Goal: Task Accomplishment & Management: Complete application form

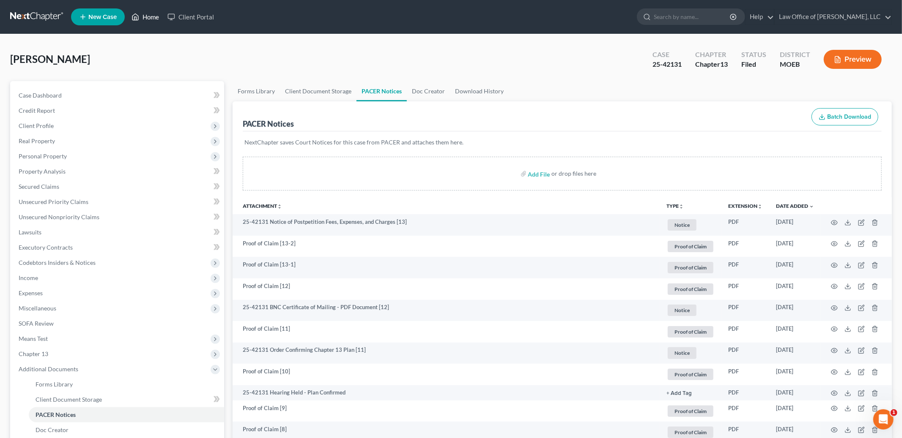
click at [154, 16] on link "Home" at bounding box center [145, 16] width 36 height 15
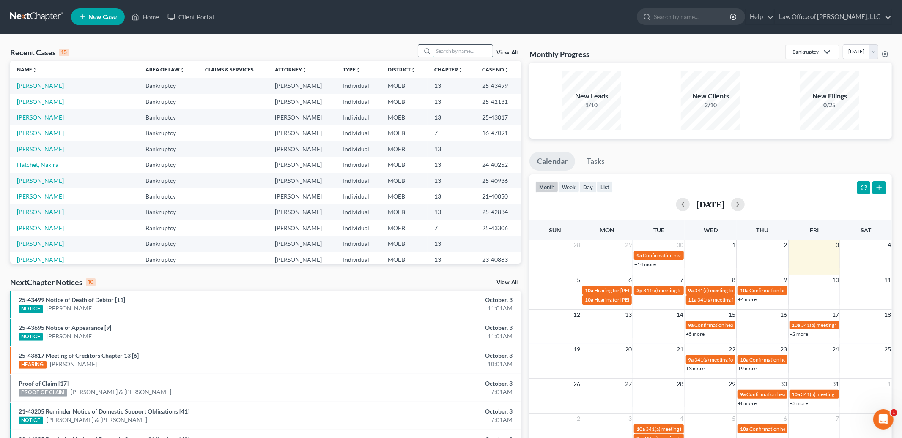
click at [451, 49] on input "search" at bounding box center [462, 51] width 59 height 12
type input "[PERSON_NAME]"
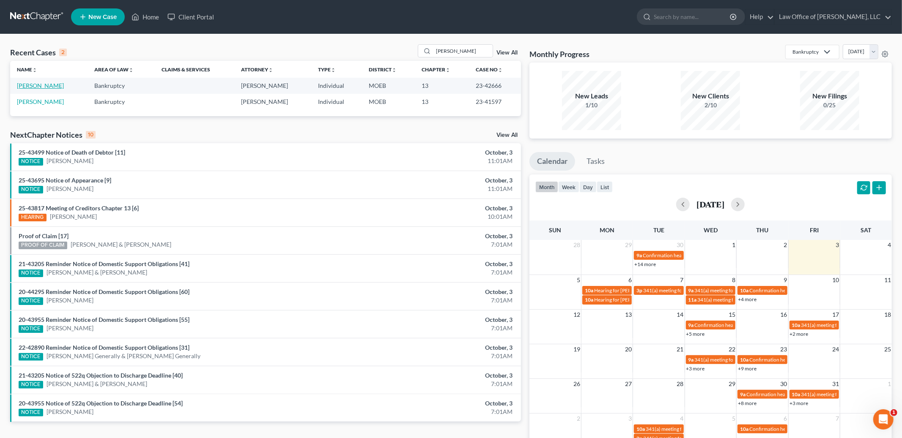
click at [25, 85] on link "[PERSON_NAME]" at bounding box center [40, 85] width 47 height 7
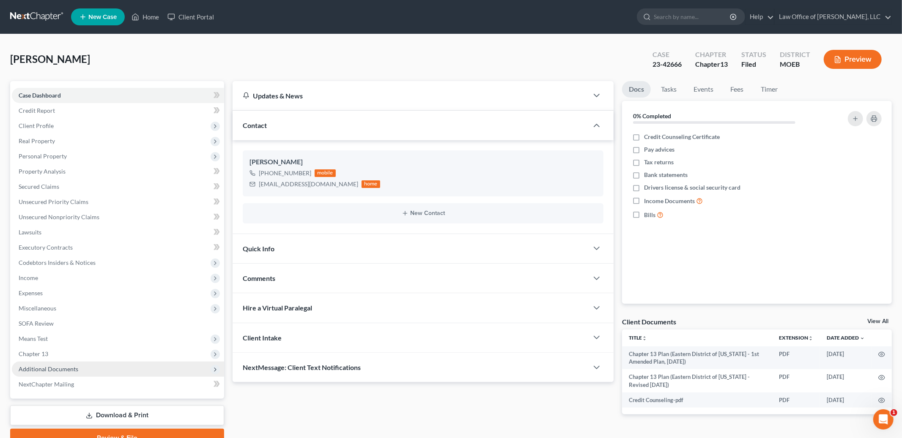
click at [63, 367] on span "Additional Documents" at bounding box center [49, 369] width 60 height 7
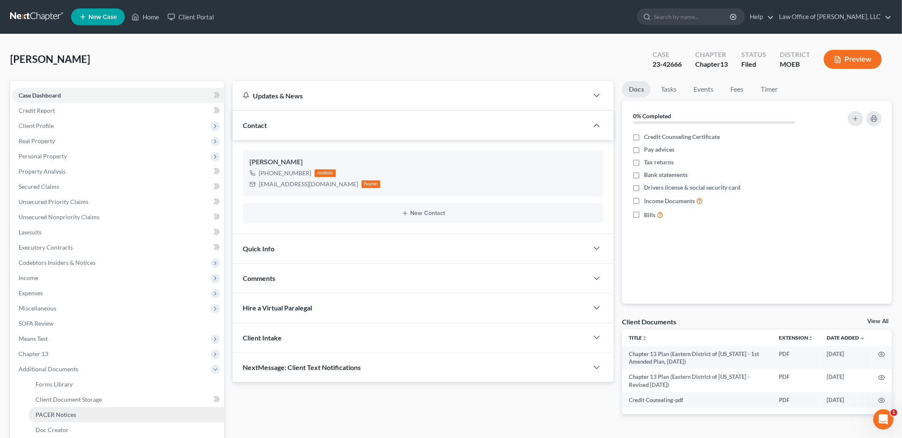
click at [52, 415] on span "PACER Notices" at bounding box center [56, 414] width 41 height 7
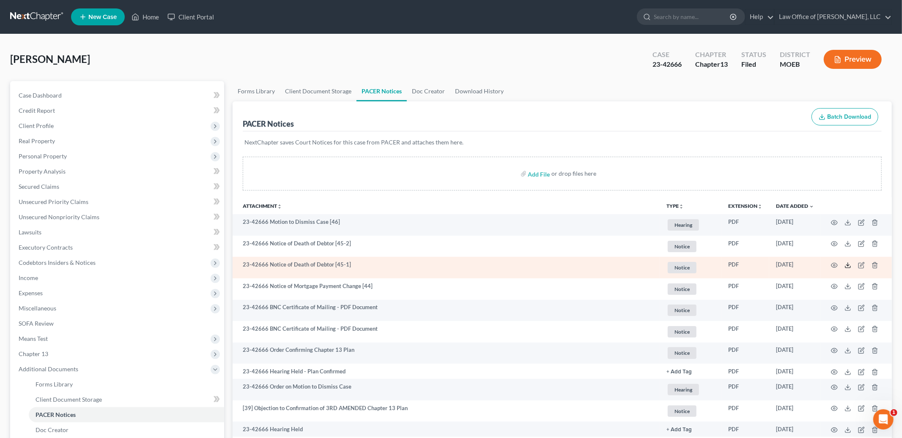
click at [847, 267] on icon at bounding box center [847, 265] width 7 height 7
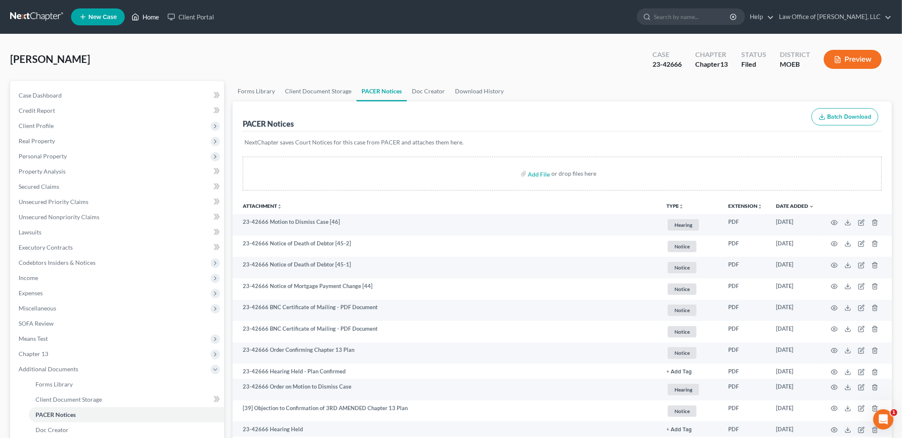
click at [153, 18] on link "Home" at bounding box center [145, 16] width 36 height 15
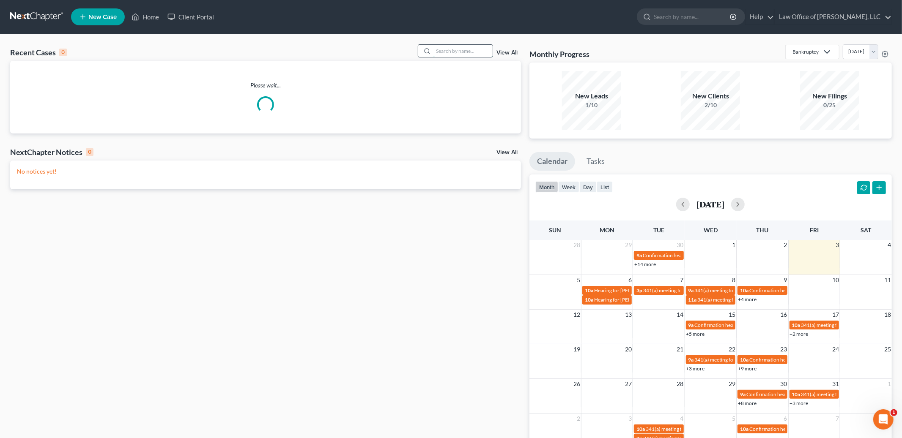
click at [445, 52] on input "search" at bounding box center [462, 51] width 59 height 12
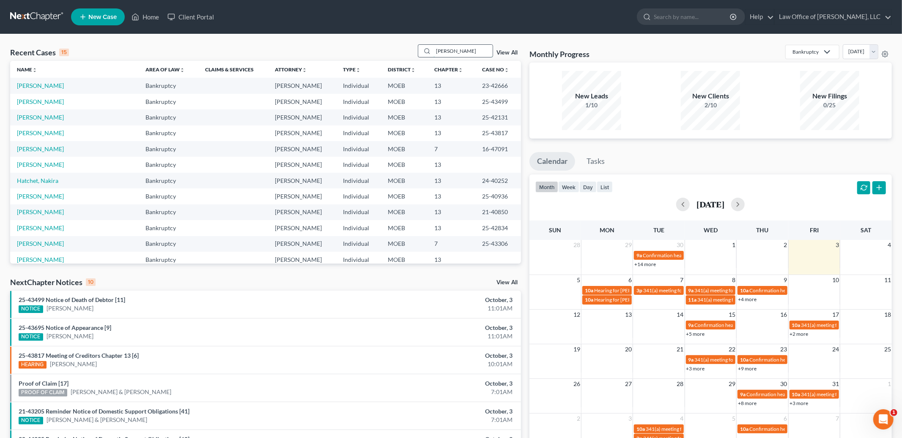
type input "[PERSON_NAME]"
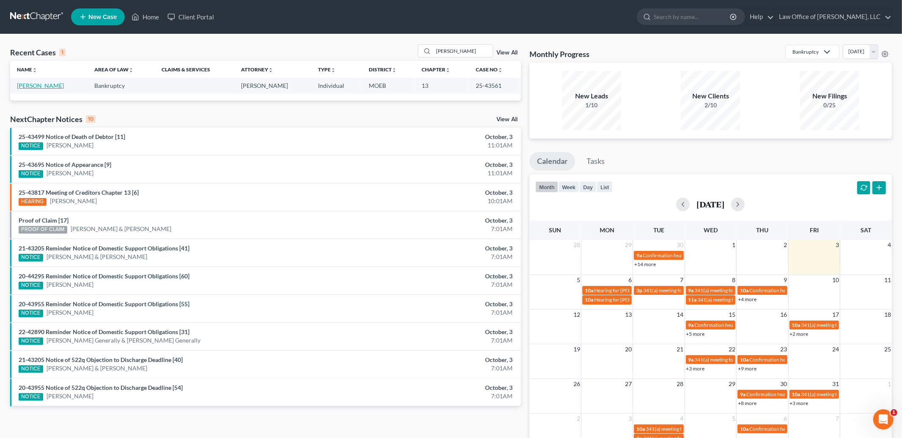
click at [39, 85] on link "[PERSON_NAME]" at bounding box center [40, 85] width 47 height 7
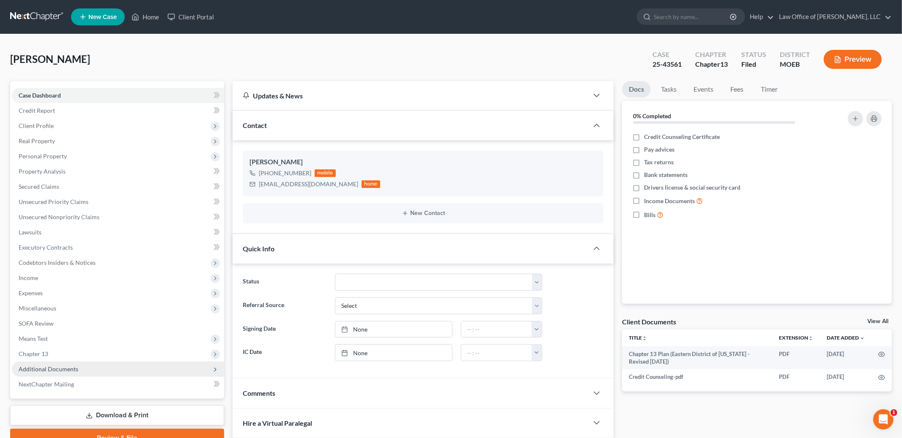
click at [42, 371] on span "Additional Documents" at bounding box center [49, 369] width 60 height 7
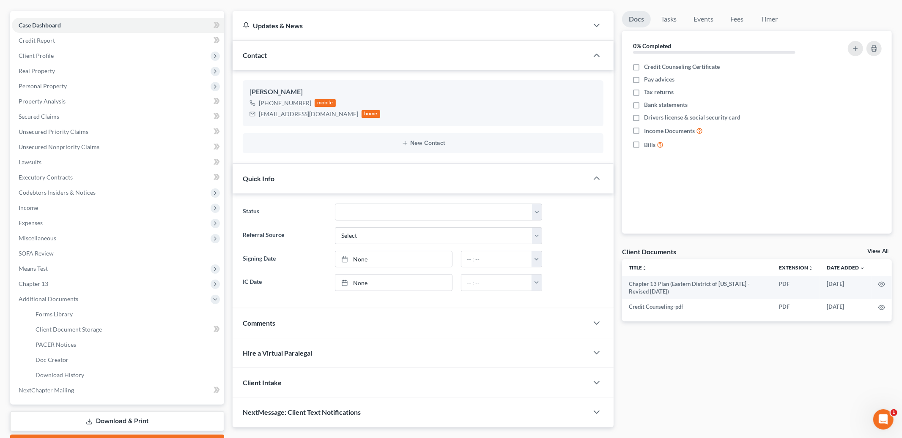
scroll to position [116, 0]
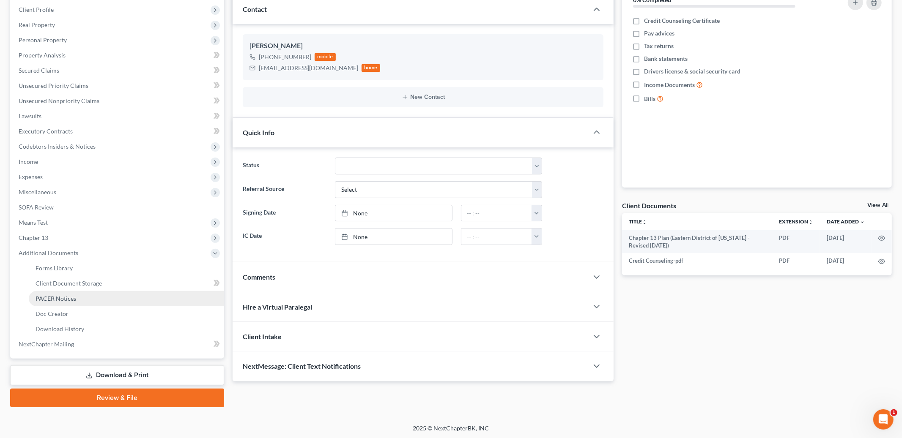
click at [66, 293] on link "PACER Notices" at bounding box center [126, 298] width 195 height 15
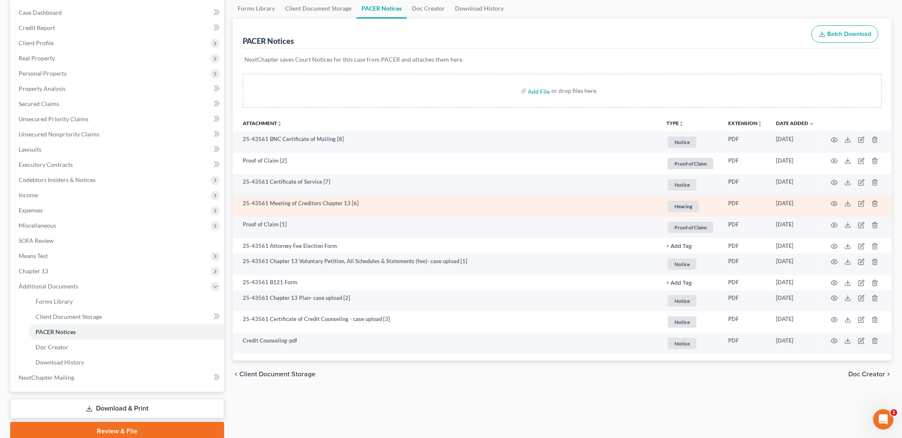
scroll to position [116, 0]
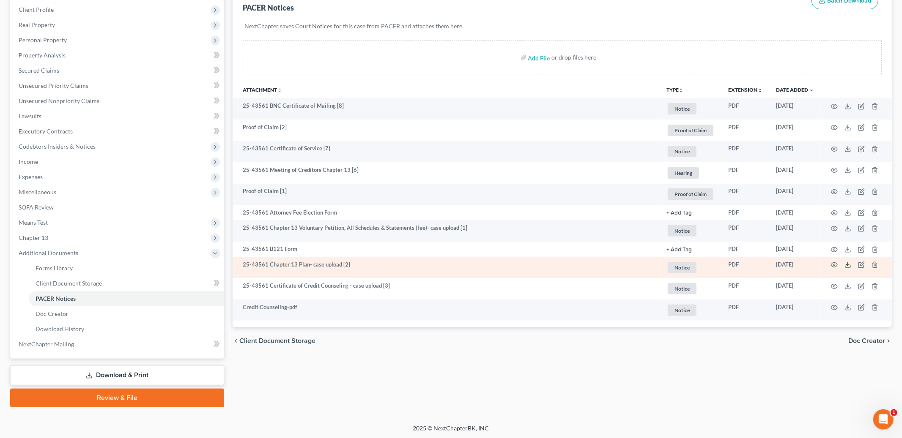
click at [845, 266] on icon at bounding box center [847, 267] width 5 height 2
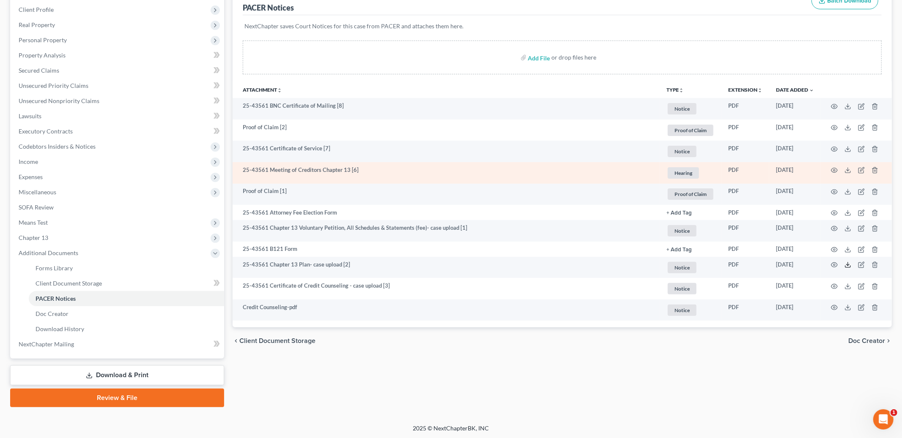
scroll to position [0, 0]
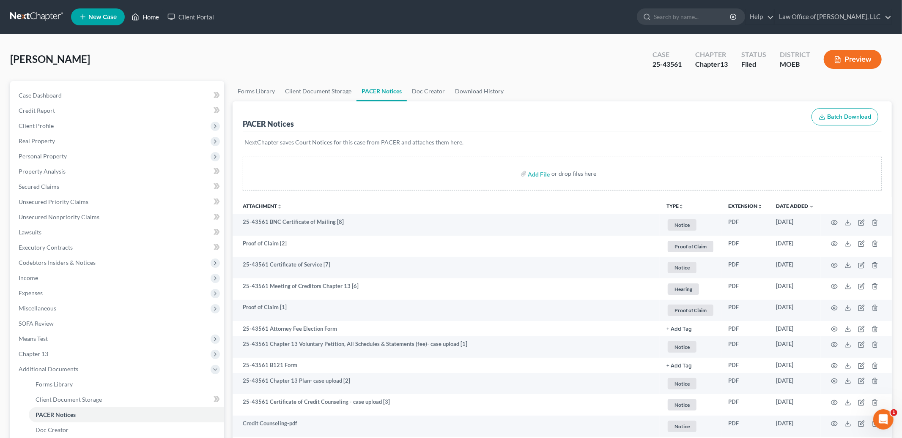
drag, startPoint x: 148, startPoint y: 27, endPoint x: 148, endPoint y: 22, distance: 4.7
click at [148, 22] on ul "New Case Home Client Portal - No Result - See all results Or Press Enter... Hel…" at bounding box center [481, 17] width 820 height 22
click at [149, 20] on link "Home" at bounding box center [145, 16] width 36 height 15
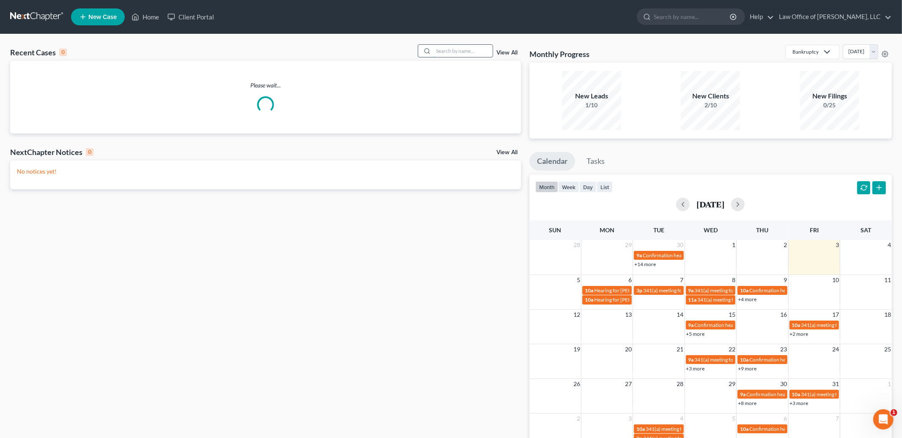
click at [444, 49] on input "search" at bounding box center [462, 51] width 59 height 12
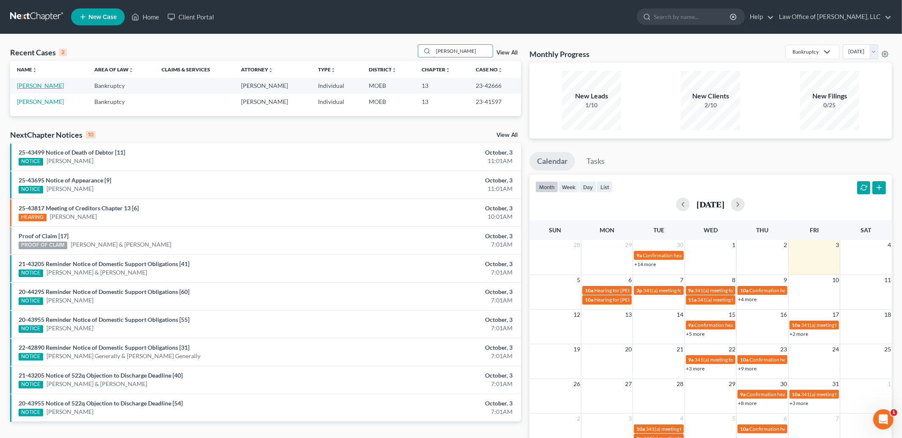
type input "[PERSON_NAME]"
click at [44, 85] on link "[PERSON_NAME]" at bounding box center [40, 85] width 47 height 7
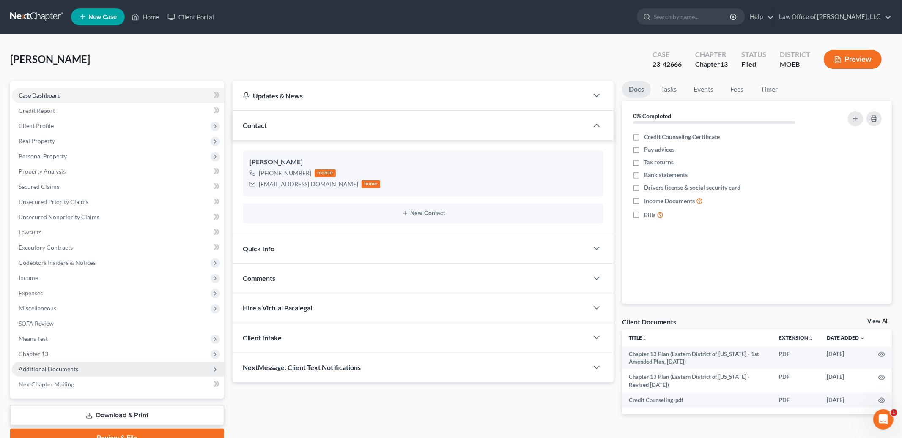
click at [50, 370] on span "Additional Documents" at bounding box center [49, 369] width 60 height 7
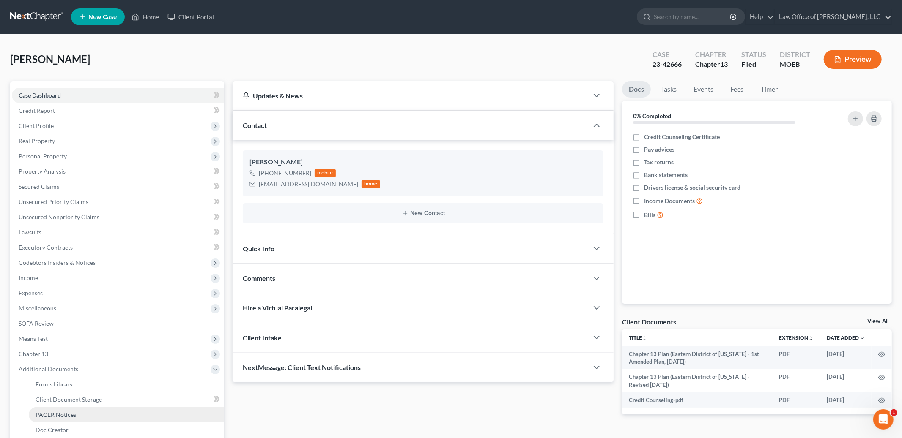
click at [58, 414] on span "PACER Notices" at bounding box center [56, 414] width 41 height 7
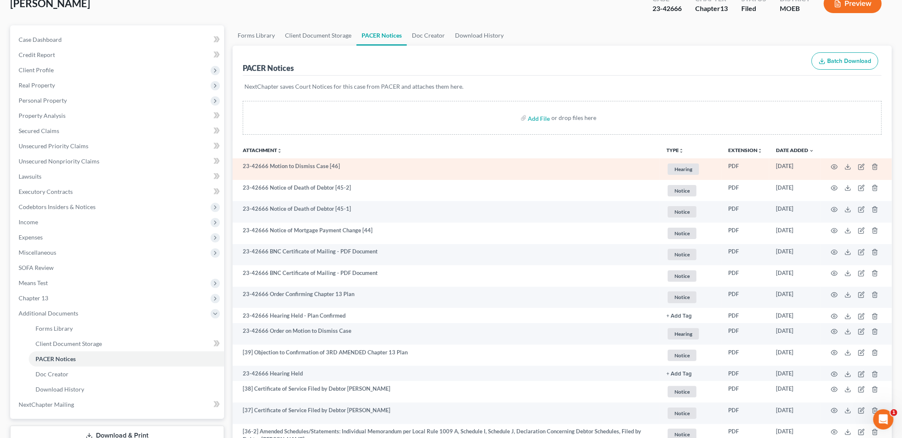
scroll to position [58, 0]
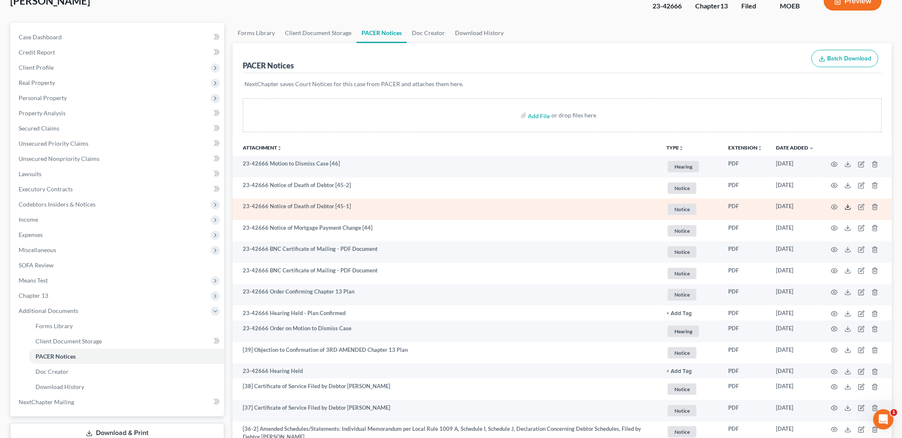
click at [846, 205] on icon at bounding box center [847, 207] width 7 height 7
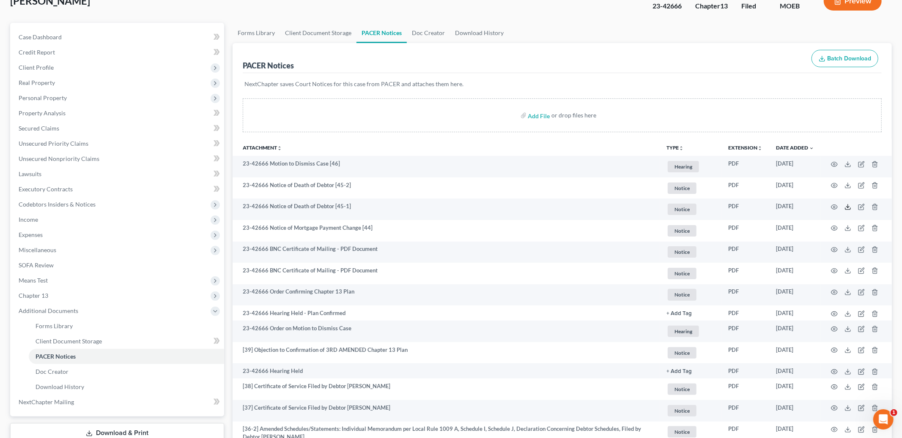
scroll to position [0, 0]
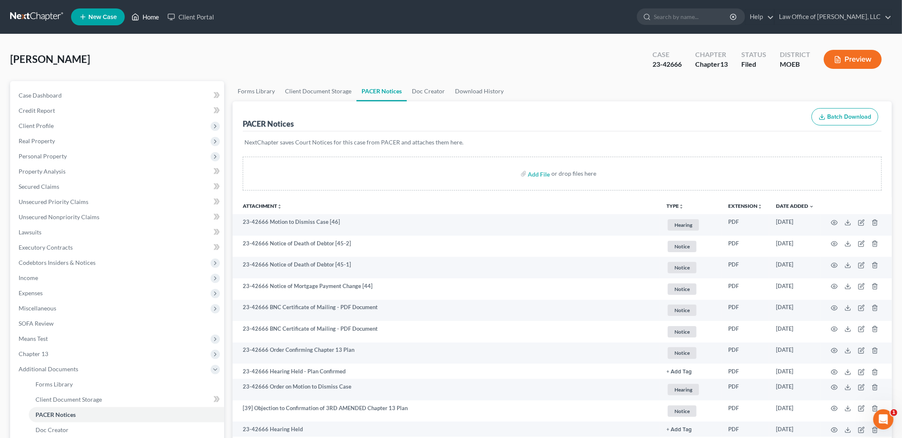
click at [153, 14] on link "Home" at bounding box center [145, 16] width 36 height 15
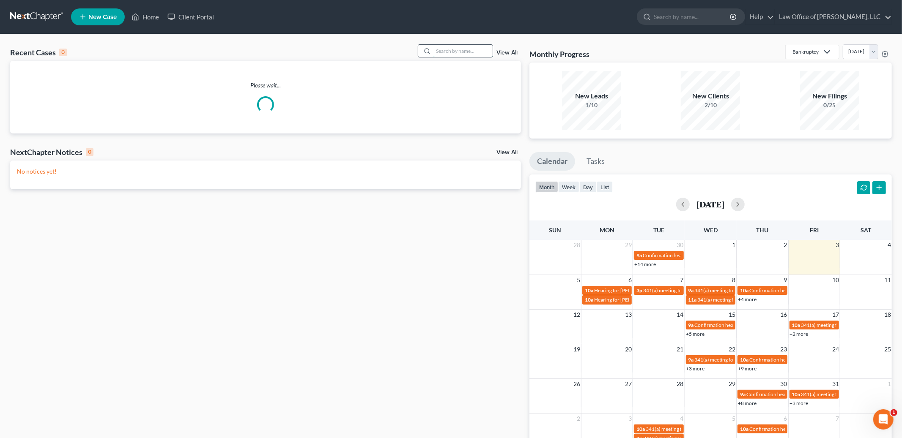
click at [448, 50] on input "search" at bounding box center [462, 51] width 59 height 12
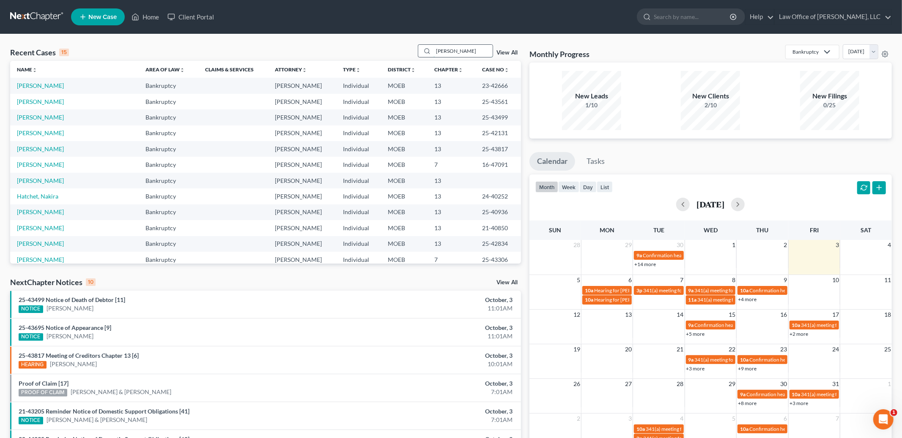
type input "[PERSON_NAME]"
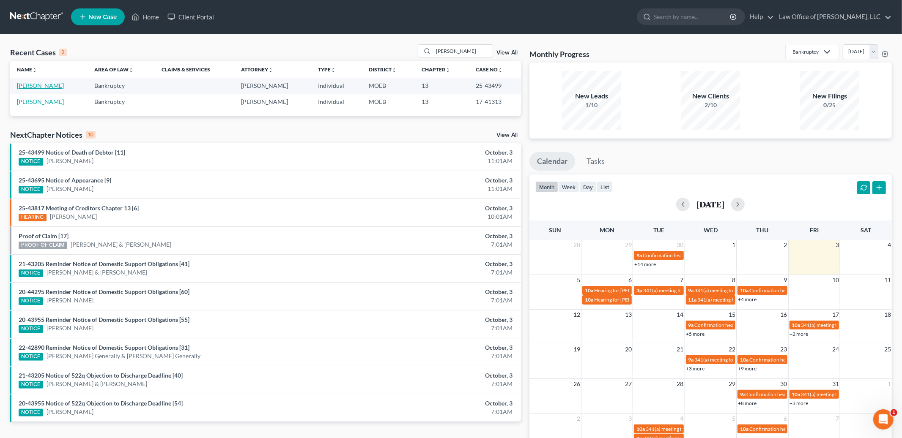
click at [38, 89] on link "[PERSON_NAME]" at bounding box center [40, 85] width 47 height 7
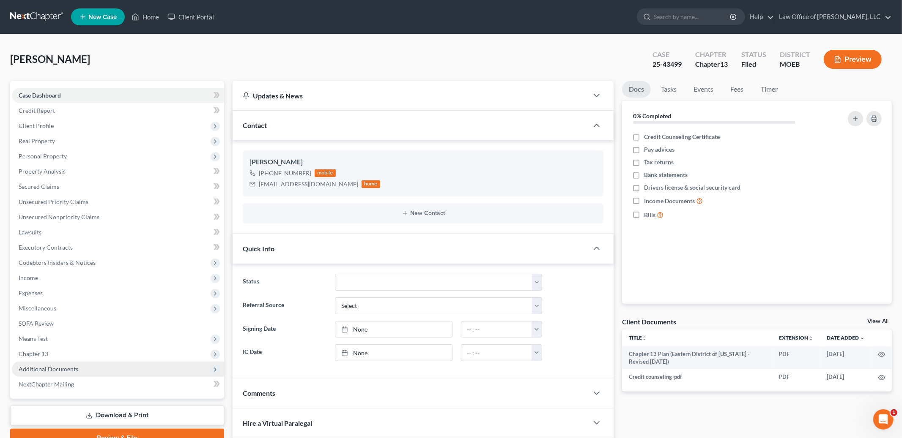
click at [64, 366] on span "Additional Documents" at bounding box center [49, 369] width 60 height 7
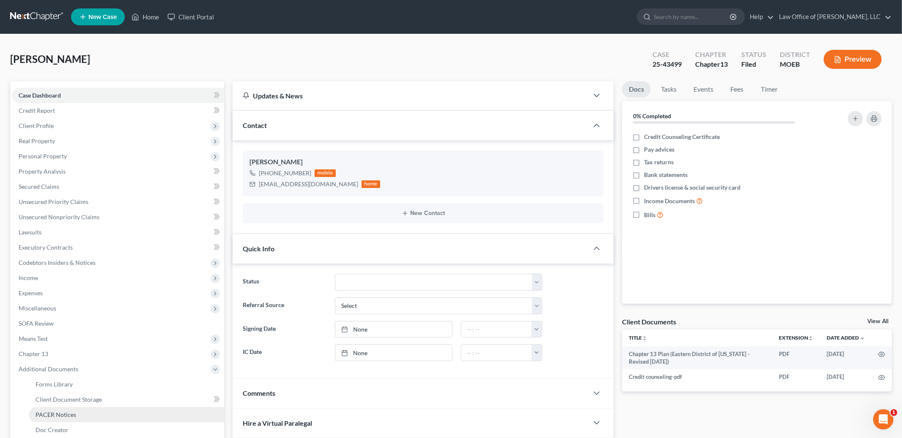
click at [67, 411] on span "PACER Notices" at bounding box center [56, 414] width 41 height 7
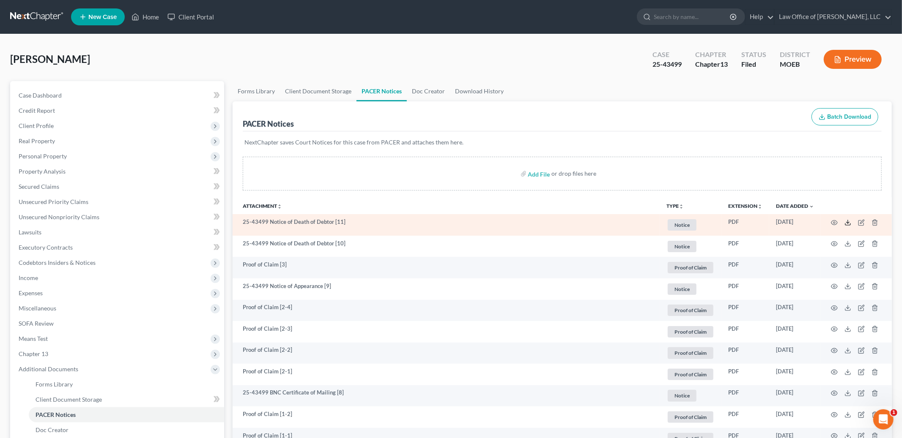
click at [849, 223] on icon at bounding box center [847, 222] width 7 height 7
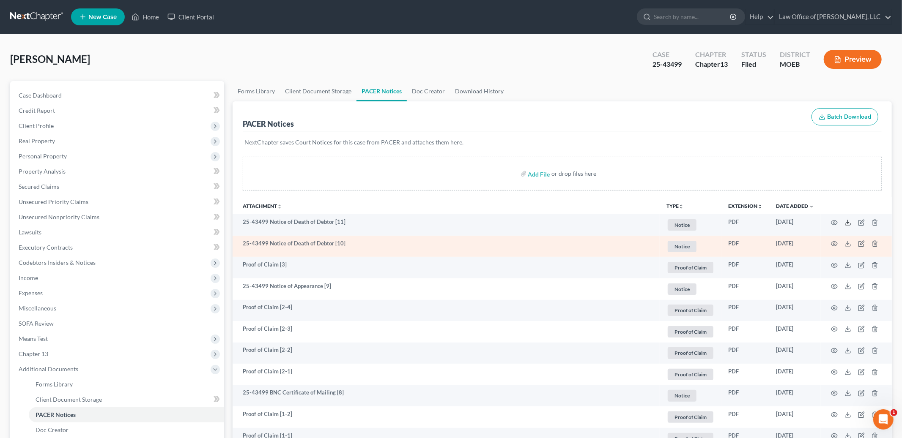
scroll to position [251, 0]
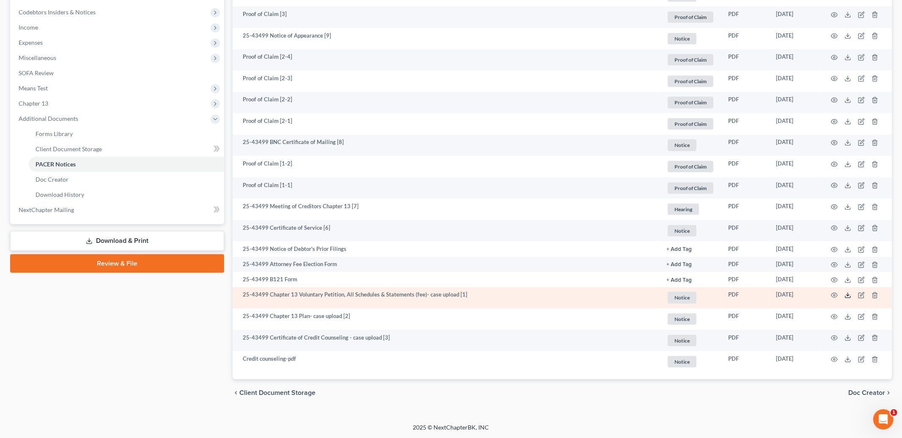
click at [847, 296] on polyline at bounding box center [847, 295] width 3 height 1
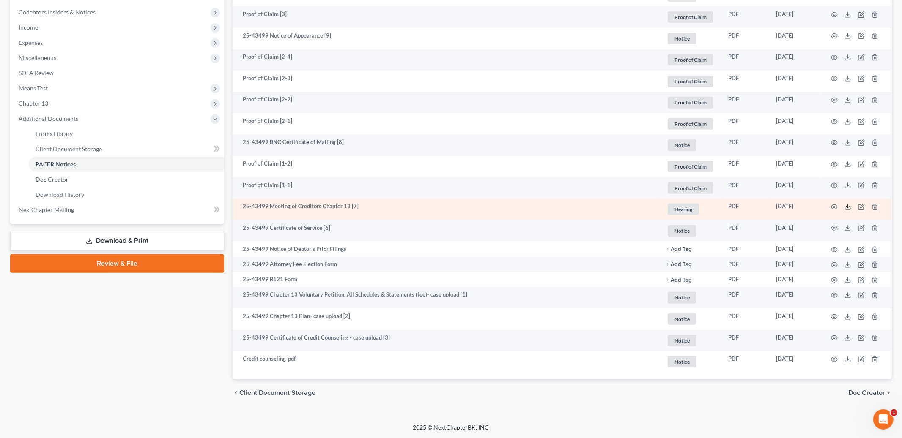
click at [849, 207] on icon at bounding box center [847, 207] width 7 height 7
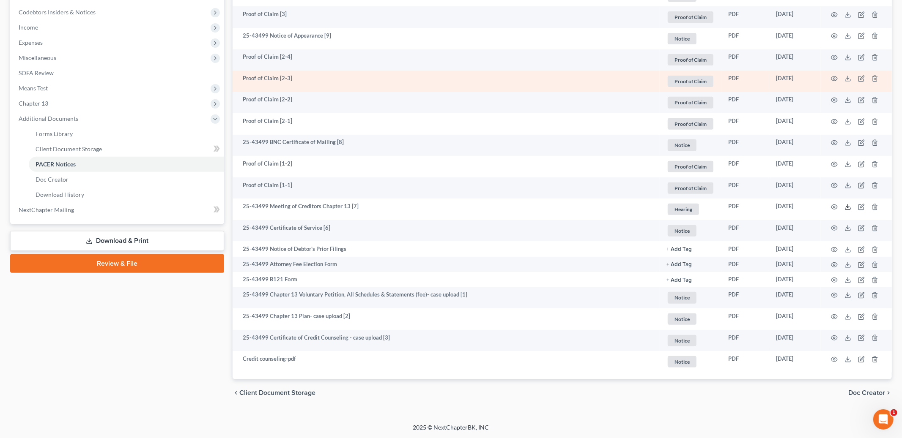
scroll to position [0, 0]
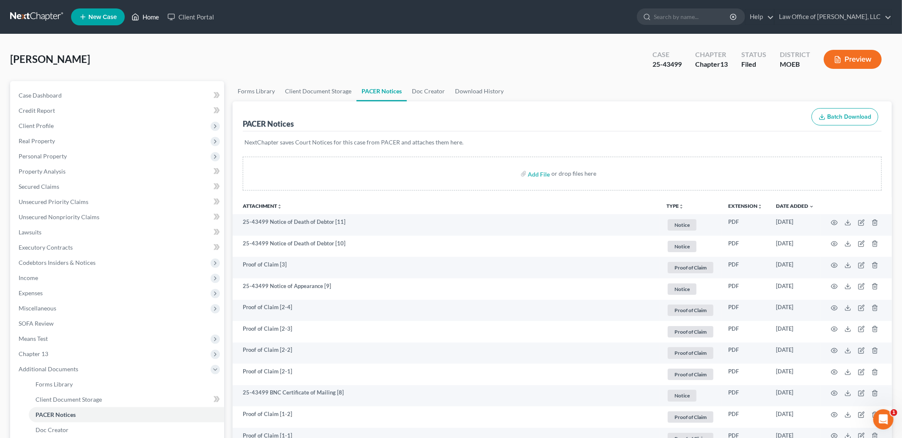
click at [138, 19] on icon at bounding box center [136, 17] width 6 height 6
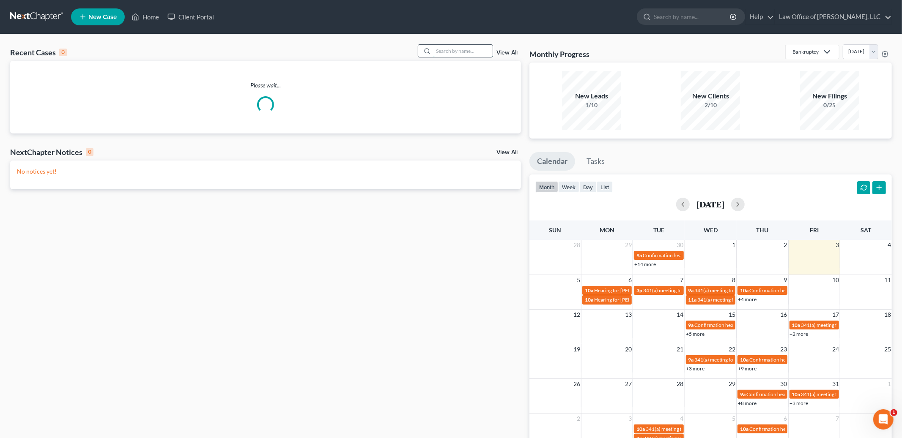
click at [455, 50] on input "search" at bounding box center [462, 51] width 59 height 12
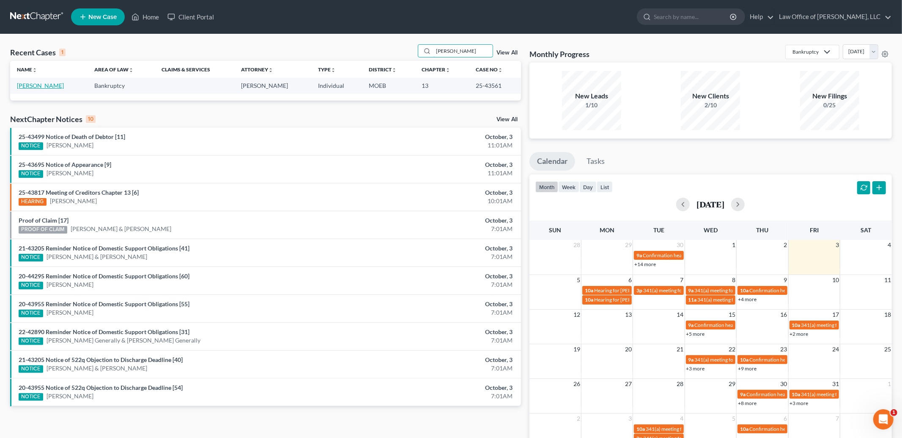
type input "[PERSON_NAME]"
click at [39, 85] on link "[PERSON_NAME]" at bounding box center [40, 85] width 47 height 7
select select "2"
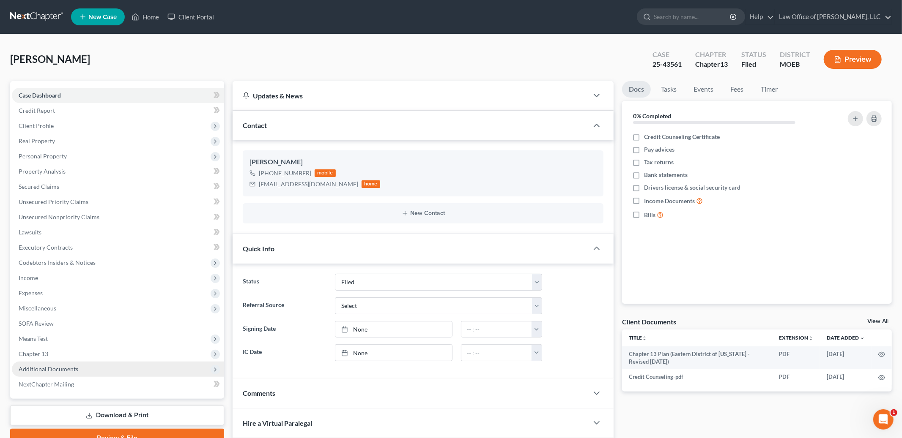
click at [60, 366] on span "Additional Documents" at bounding box center [49, 369] width 60 height 7
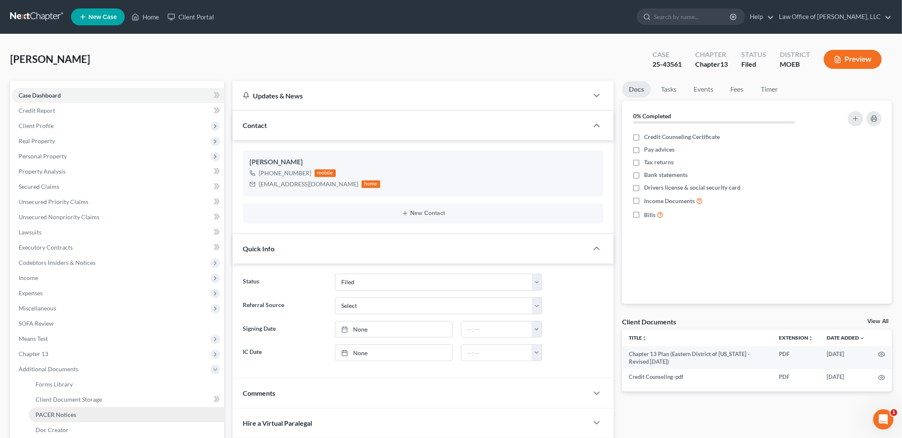
click at [63, 415] on span "PACER Notices" at bounding box center [56, 414] width 41 height 7
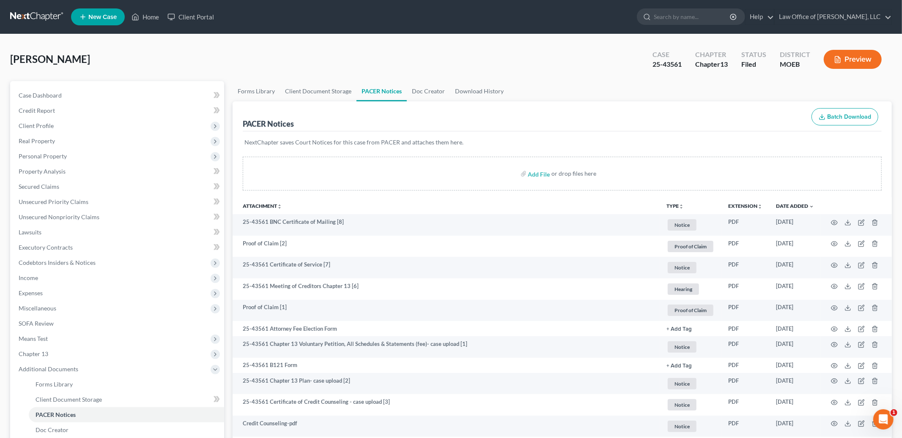
scroll to position [116, 0]
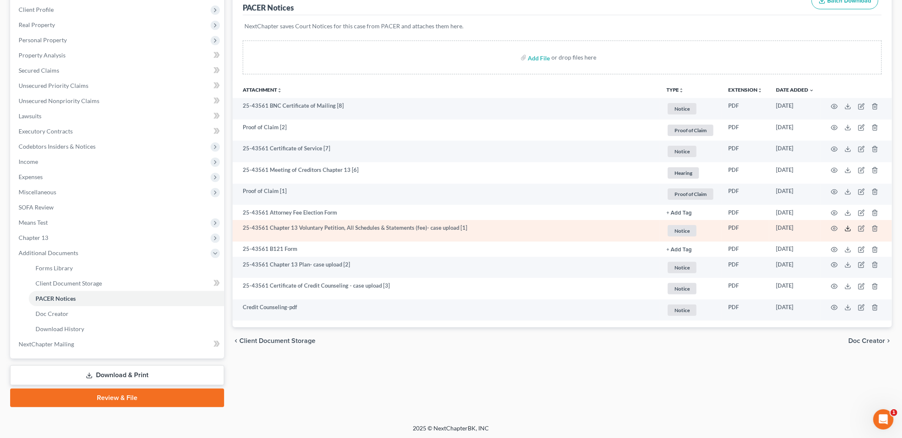
click at [844, 229] on td at bounding box center [855, 231] width 71 height 22
click at [841, 229] on td at bounding box center [855, 231] width 71 height 22
click at [850, 231] on icon at bounding box center [847, 228] width 7 height 7
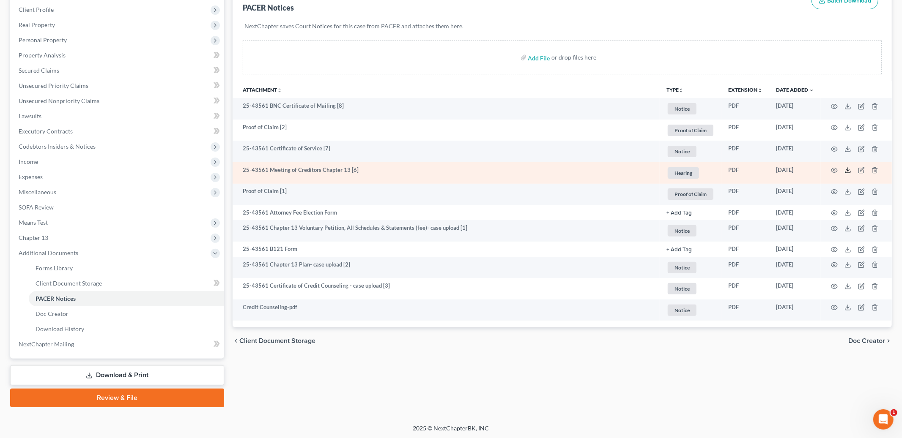
click at [847, 171] on icon at bounding box center [847, 170] width 7 height 7
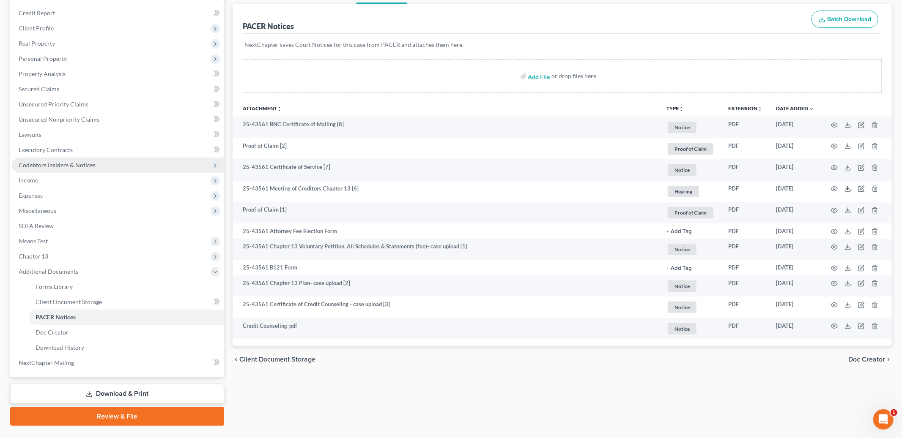
scroll to position [102, 0]
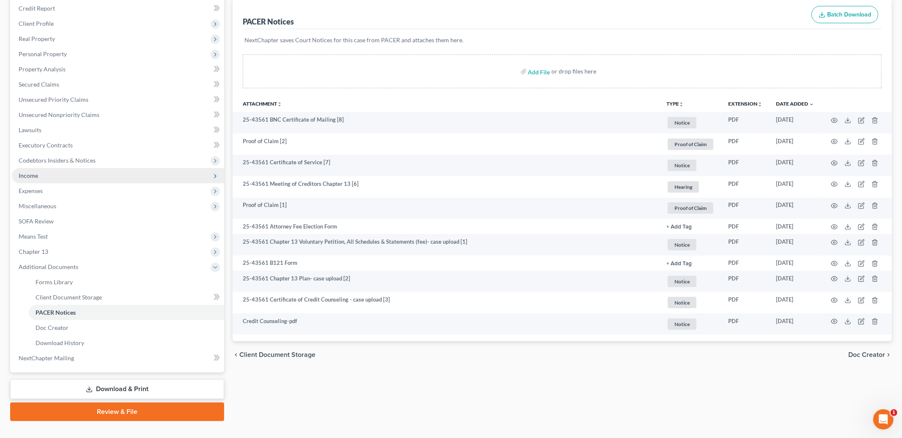
click at [94, 174] on span "Income" at bounding box center [118, 175] width 212 height 15
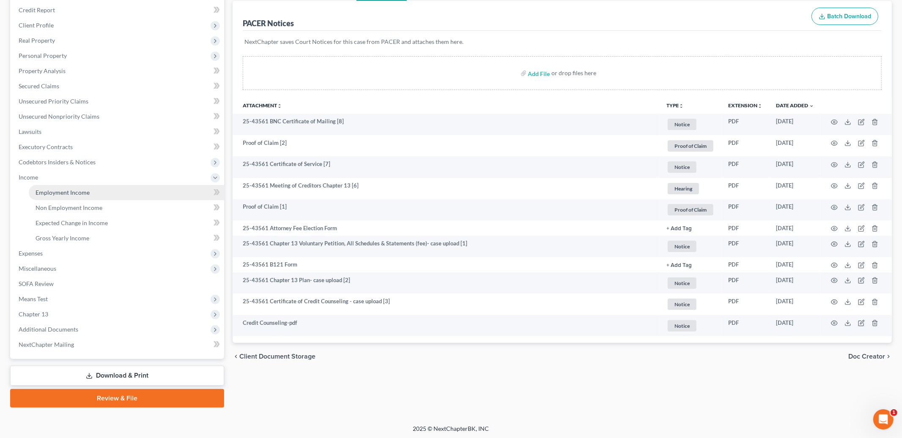
click at [82, 195] on link "Employment Income" at bounding box center [126, 192] width 195 height 15
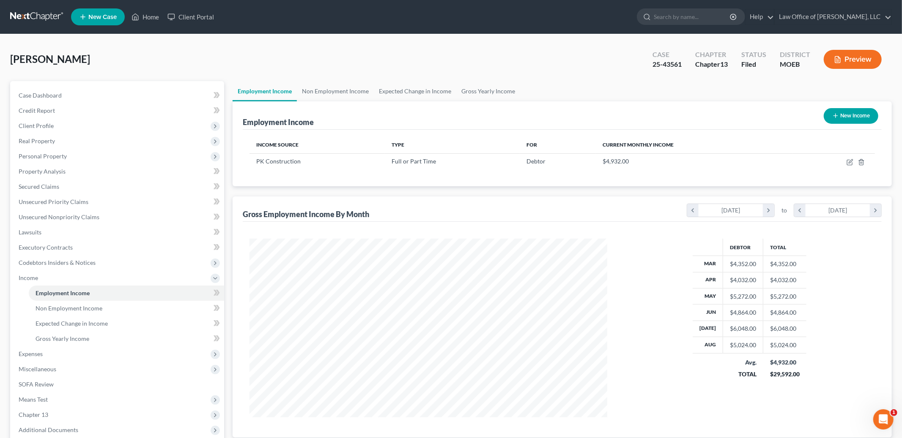
scroll to position [178, 374]
click at [851, 162] on icon "button" at bounding box center [850, 161] width 4 height 4
select select "0"
select select "26"
select select "3"
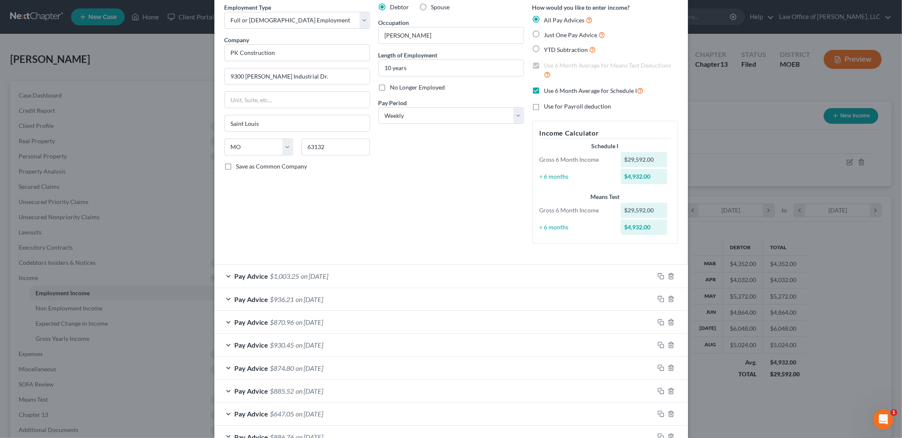
scroll to position [0, 0]
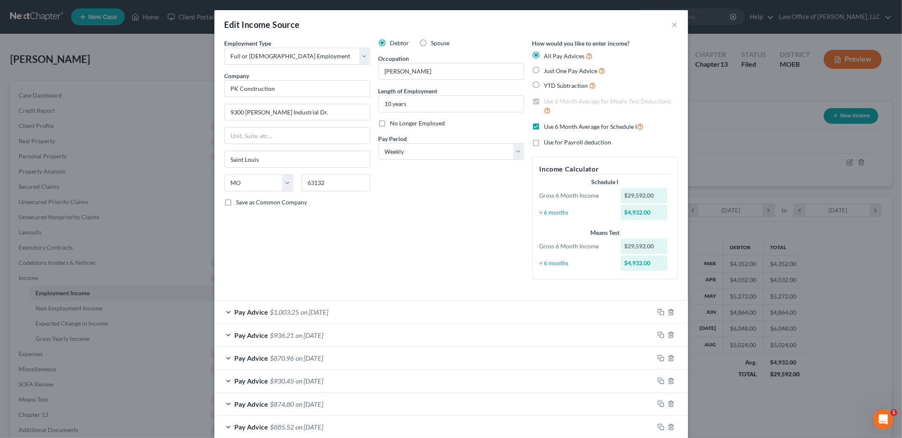
click at [678, 22] on div "Edit Income Source ×" at bounding box center [450, 24] width 473 height 29
click at [672, 24] on button "×" at bounding box center [675, 24] width 6 height 10
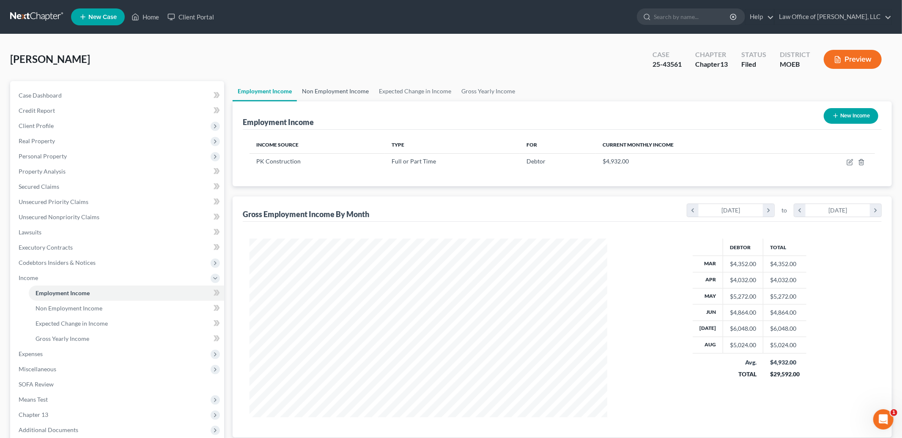
click at [325, 91] on link "Non Employment Income" at bounding box center [335, 91] width 77 height 20
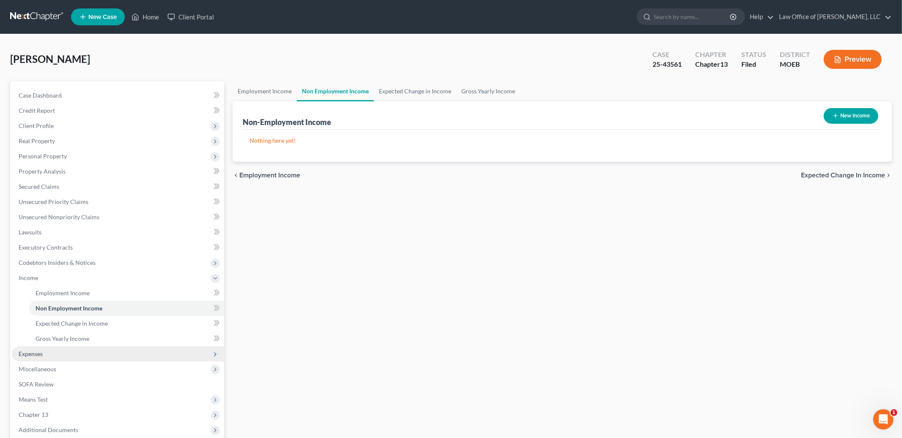
click at [68, 354] on span "Expenses" at bounding box center [118, 354] width 212 height 15
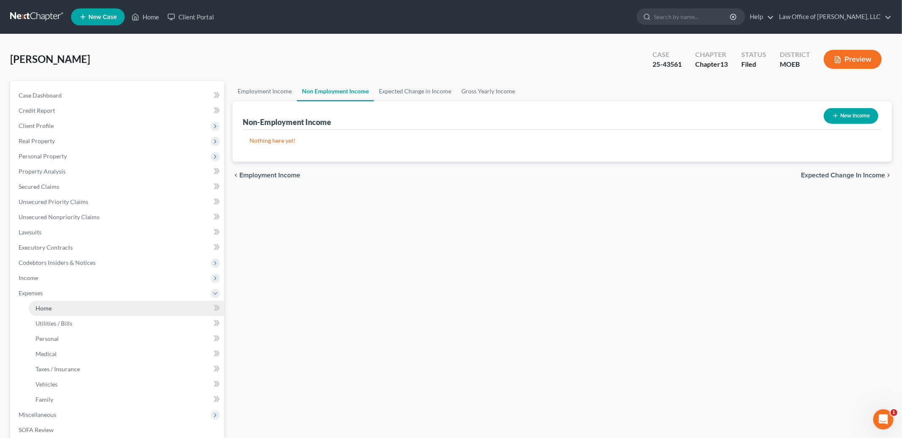
click at [60, 305] on link "Home" at bounding box center [126, 308] width 195 height 15
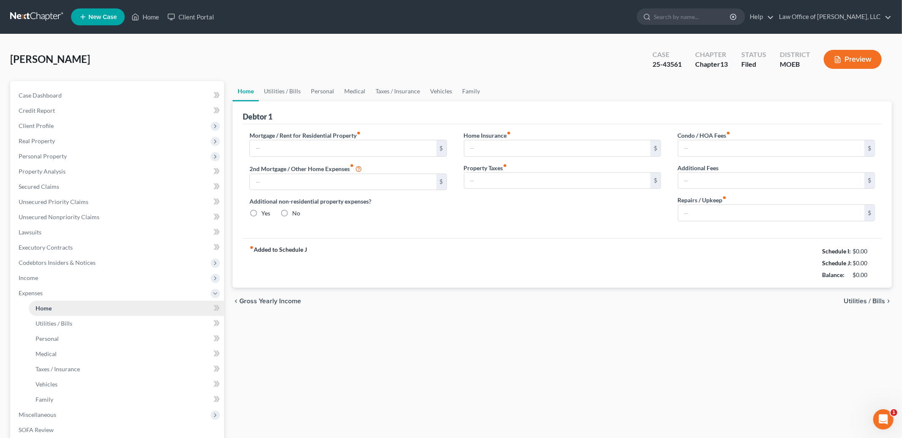
type input "625.00"
type input "0.00"
radio input "true"
type input "0.00"
type input "20.00"
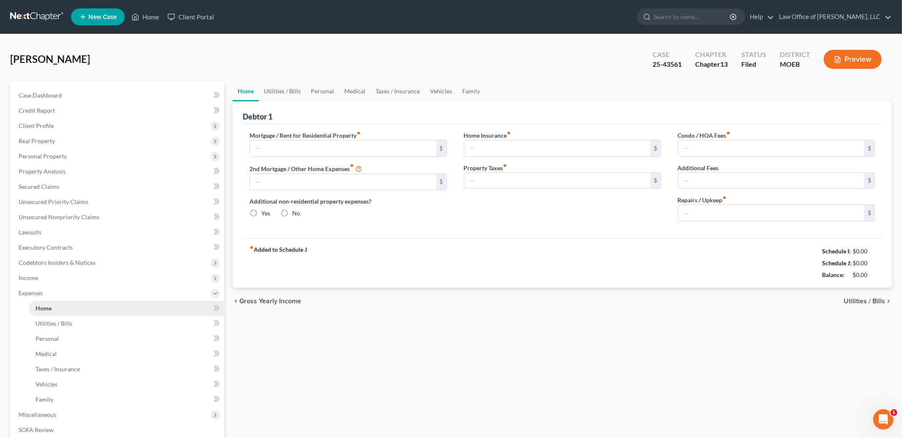
type input "0.00"
click at [434, 89] on link "Vehicles" at bounding box center [441, 91] width 32 height 20
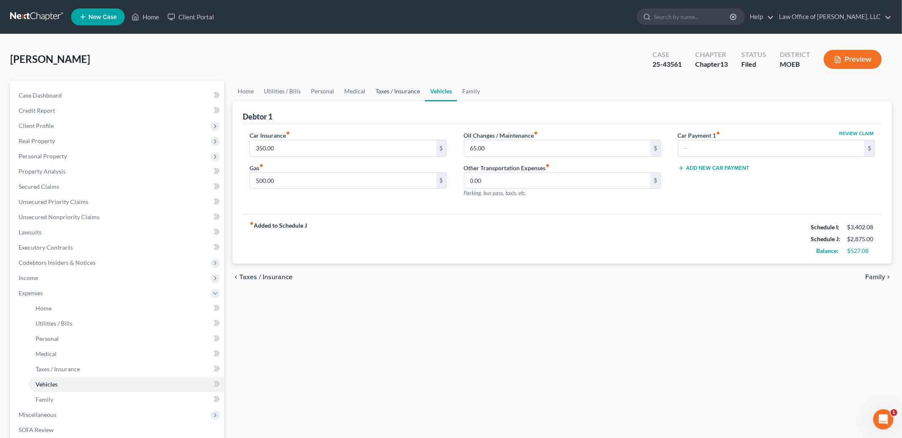
click at [402, 87] on link "Taxes / Insurance" at bounding box center [397, 91] width 55 height 20
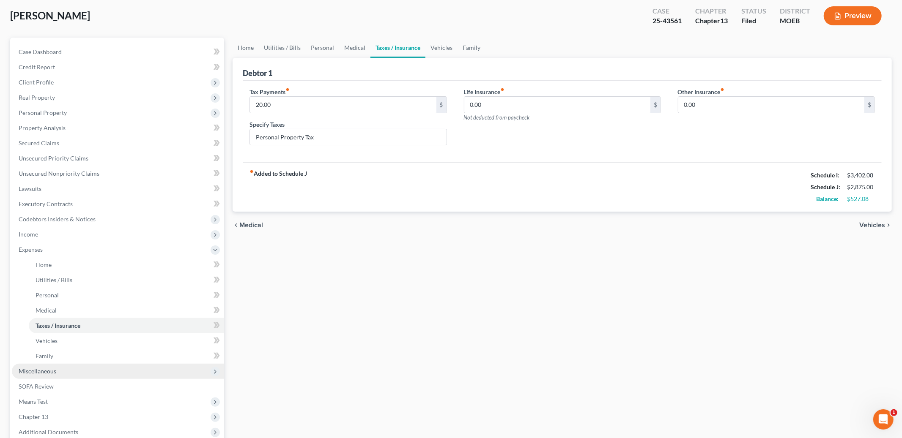
scroll to position [53, 0]
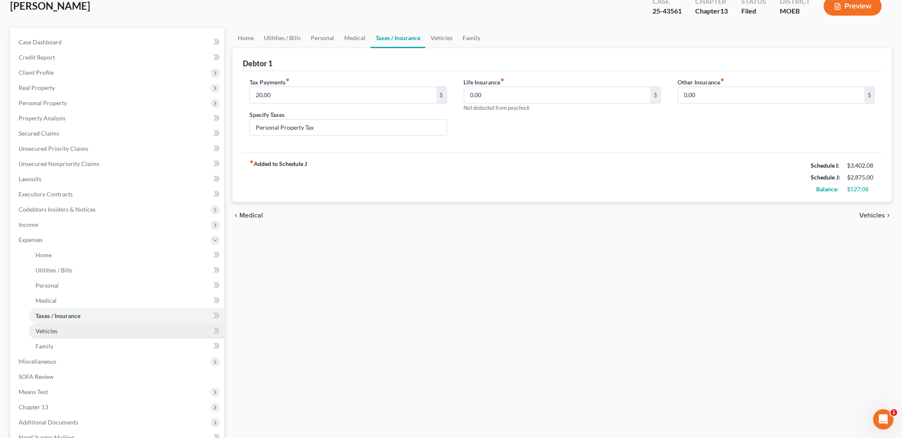
click at [63, 332] on link "Vehicles" at bounding box center [126, 331] width 195 height 15
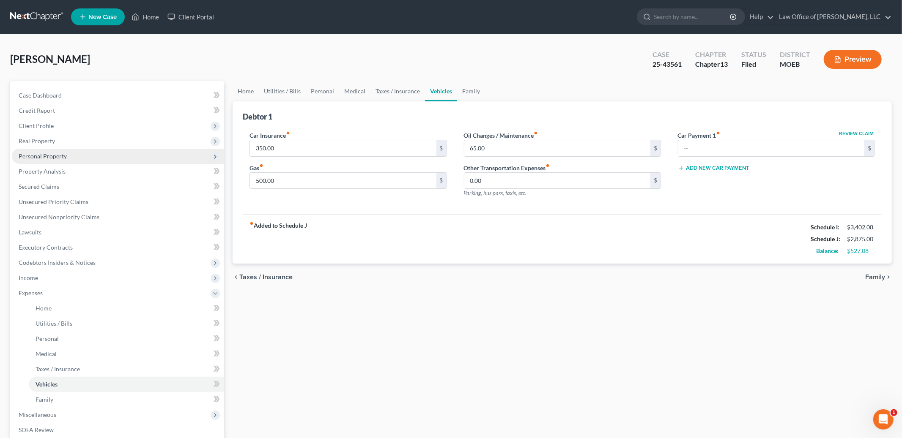
click at [63, 154] on span "Personal Property" at bounding box center [43, 156] width 48 height 7
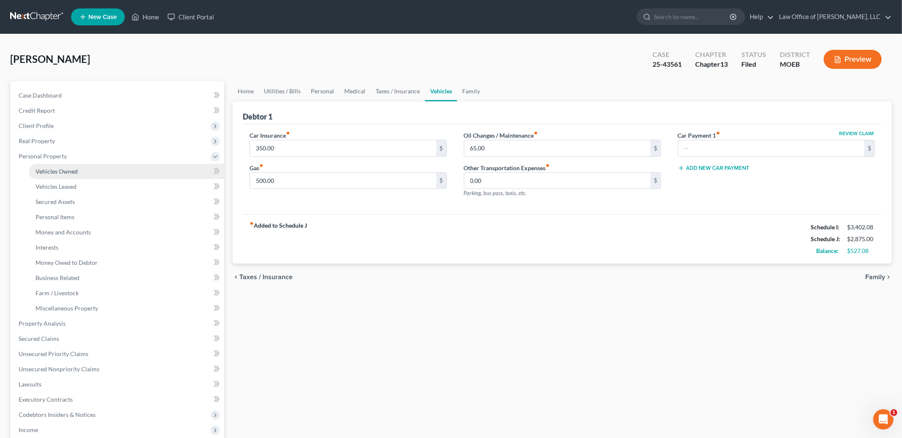
click at [79, 170] on link "Vehicles Owned" at bounding box center [126, 171] width 195 height 15
